Goal: Obtain resource: Obtain resource

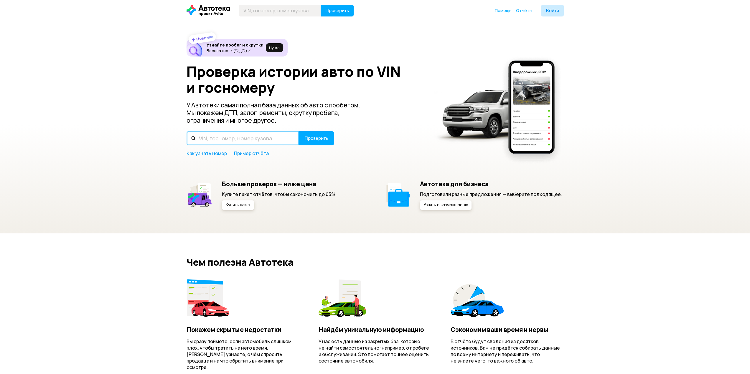
click at [250, 141] on input "text" at bounding box center [242, 138] width 112 height 14
paste input "X4XXW394500P63929"
type input "X4XXW394500P63929"
click at [317, 138] on span "Проверить" at bounding box center [316, 138] width 24 height 5
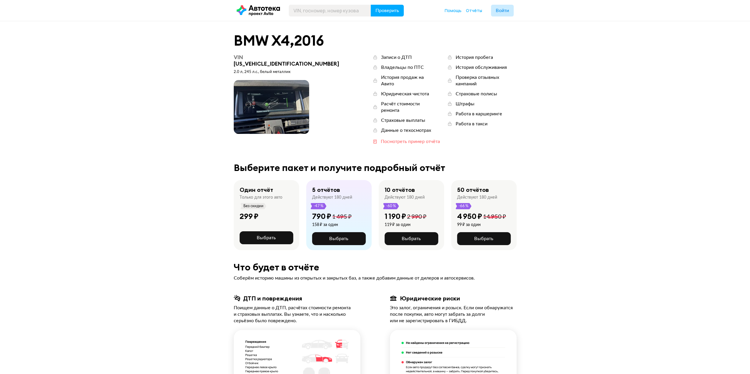
click at [389, 138] on div "Посмотреть пример отчёта" at bounding box center [410, 141] width 59 height 6
